Goal: Use online tool/utility: Utilize a website feature to perform a specific function

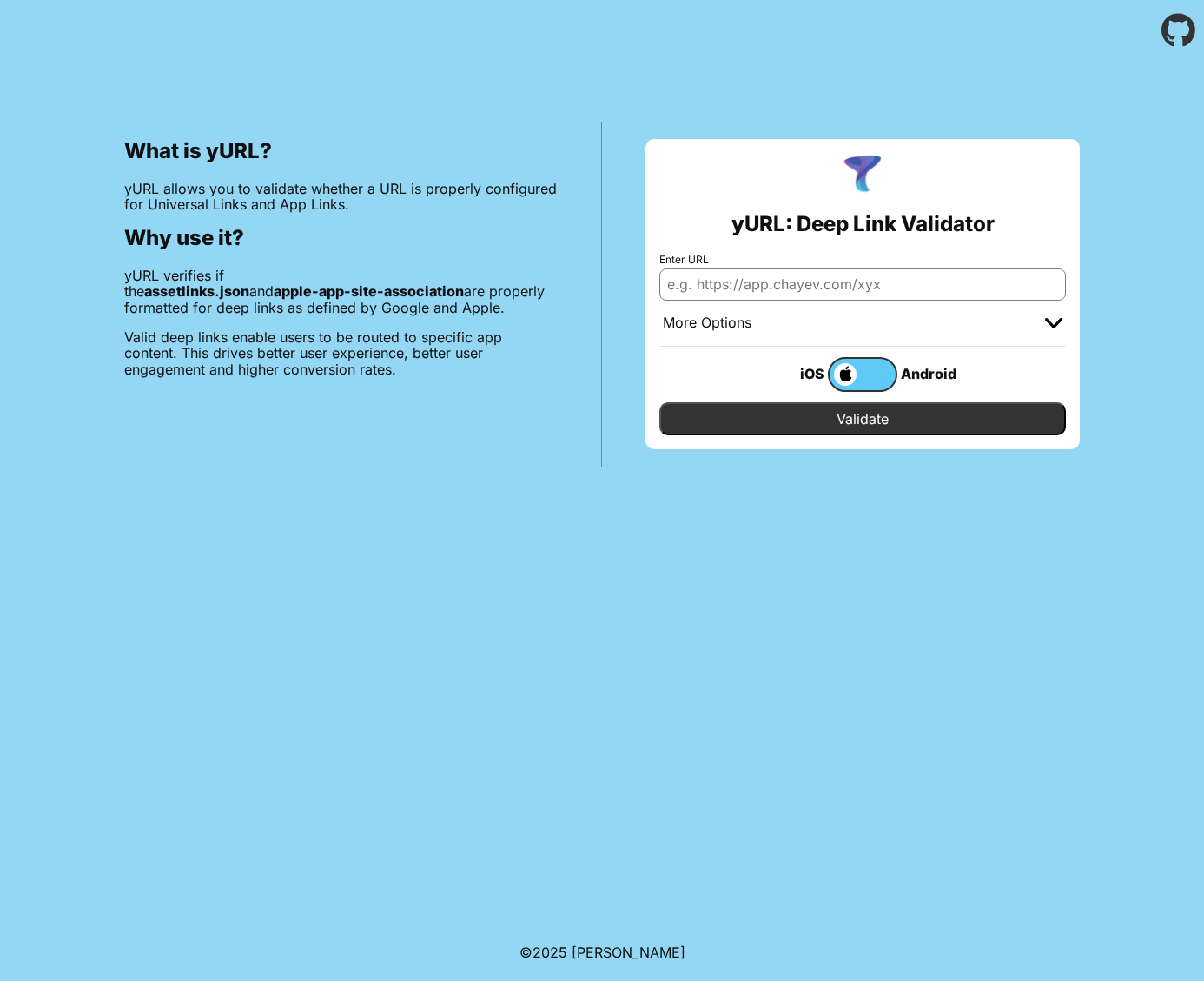
click at [833, 277] on input "Enter URL" at bounding box center [863, 283] width 407 height 31
paste input "[DOMAIN_NAME]"
type input "[DOMAIN_NAME]"
click at [880, 423] on input "Validate" at bounding box center [863, 418] width 407 height 33
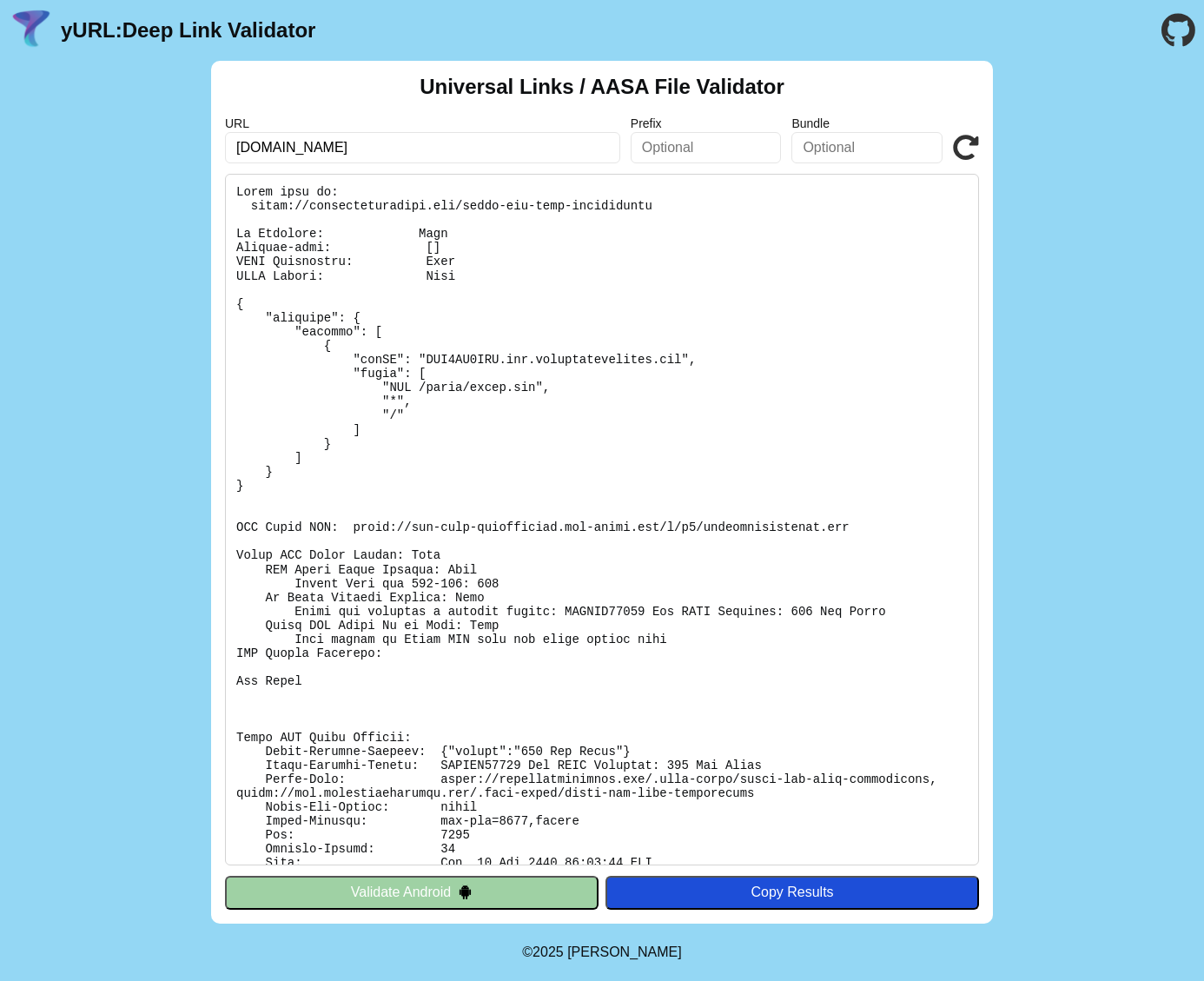
click at [975, 142] on icon at bounding box center [966, 148] width 26 height 26
